Goal: Transaction & Acquisition: Book appointment/travel/reservation

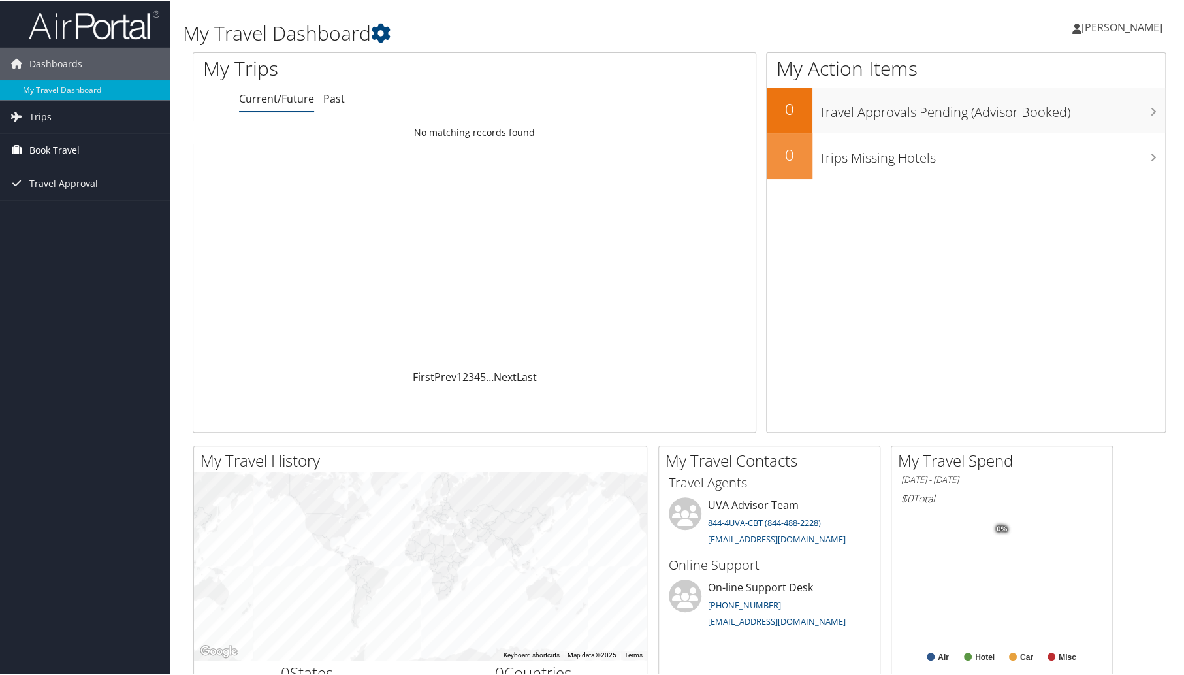
click at [50, 146] on span "Book Travel" at bounding box center [54, 149] width 50 height 33
click at [44, 215] on link "Book/Manage Online Trips" at bounding box center [85, 214] width 170 height 20
